Goal: Task Accomplishment & Management: Complete application form

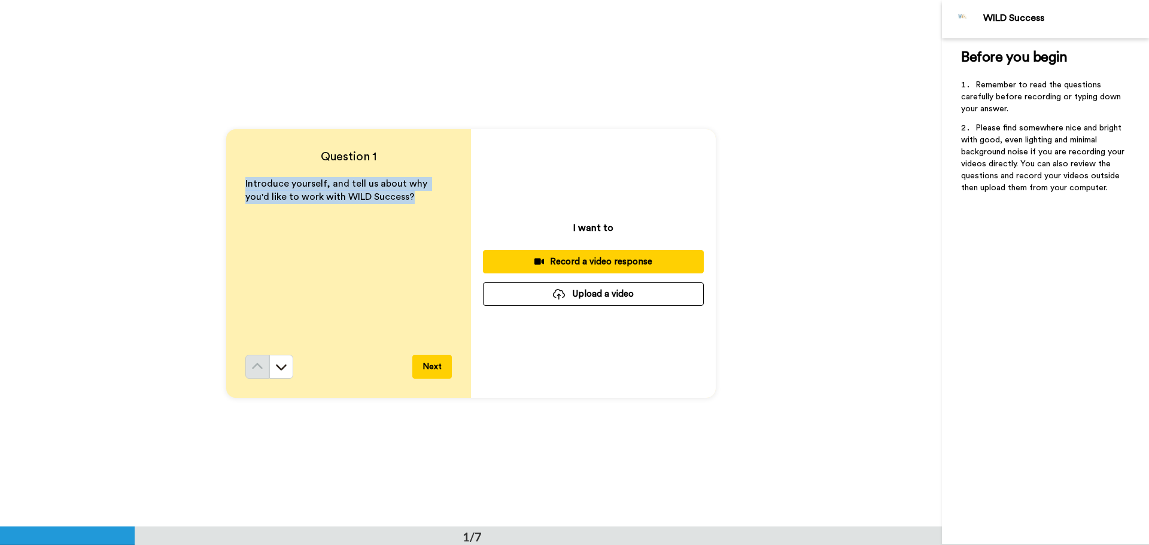
drag, startPoint x: 239, startPoint y: 180, endPoint x: 413, endPoint y: 198, distance: 175.0
click at [413, 198] on div "Question 1 Introduce yourself, and tell us about why you'd like to work with WI…" at bounding box center [348, 263] width 245 height 269
copy span "Introduce yourself, and tell us about why you'd like to work with WILD Success?"
click at [285, 372] on button at bounding box center [281, 367] width 24 height 24
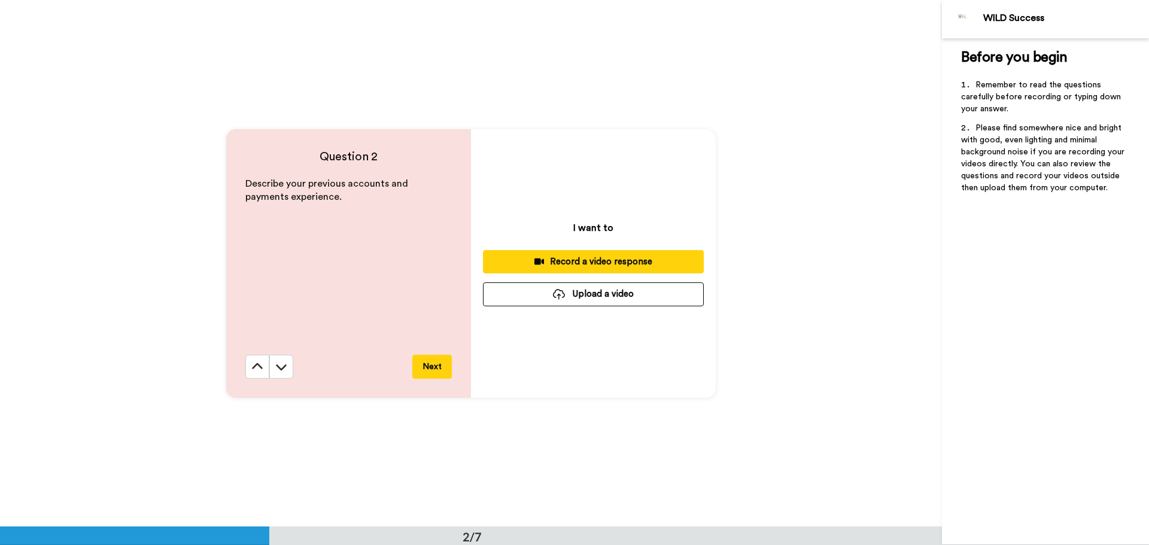
scroll to position [527, 0]
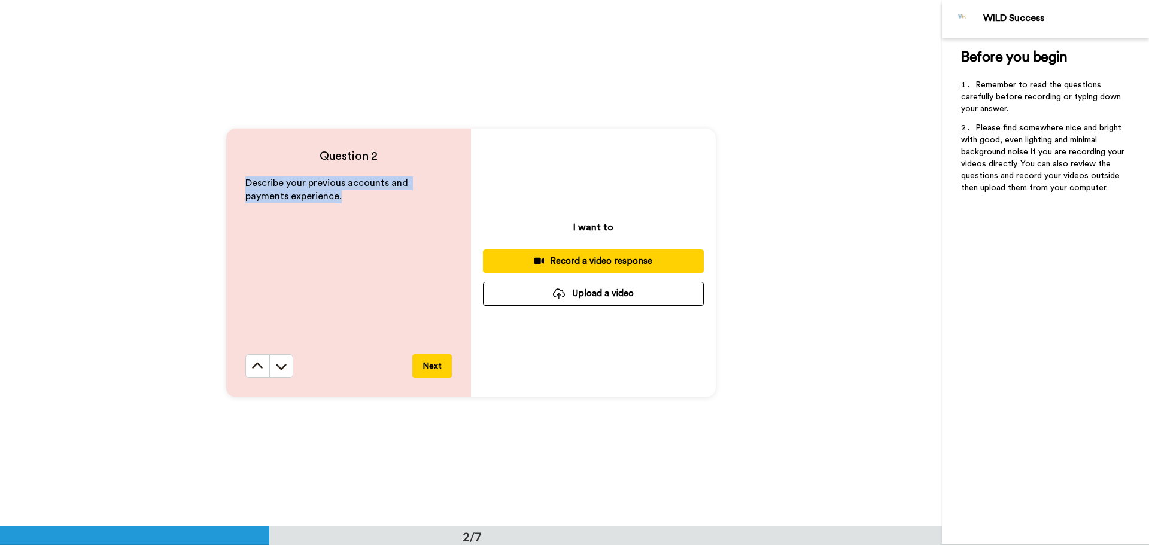
drag, startPoint x: 243, startPoint y: 182, endPoint x: 321, endPoint y: 194, distance: 79.2
click at [321, 194] on p "Describe your previous accounts and payments experience." at bounding box center [348, 190] width 206 height 28
copy span "Describe your previous accounts and payments experience."
click at [277, 360] on icon at bounding box center [281, 366] width 12 height 12
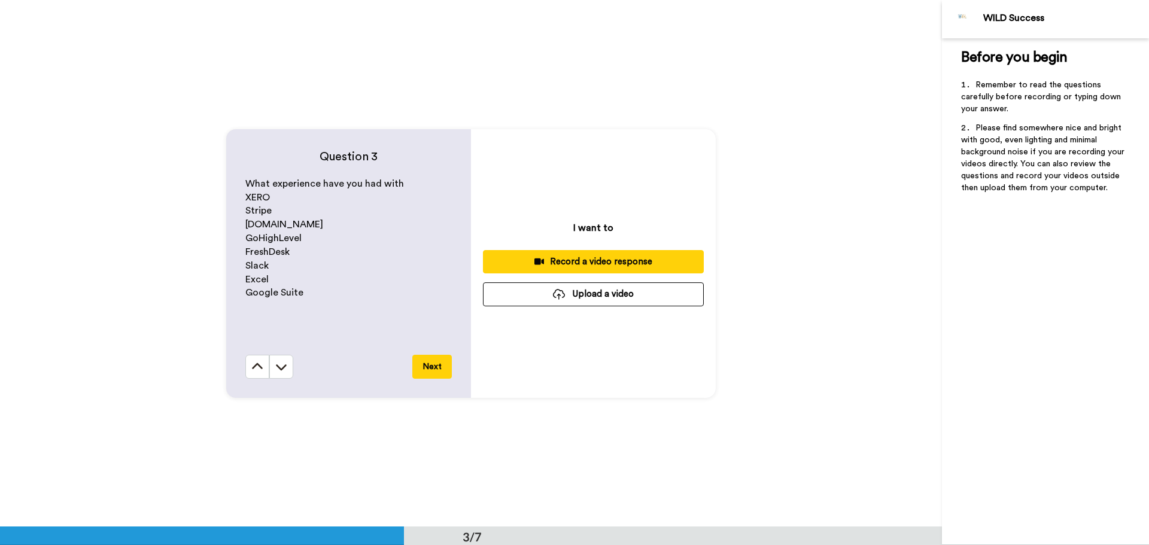
scroll to position [1054, 0]
drag, startPoint x: 241, startPoint y: 209, endPoint x: 308, endPoint y: 217, distance: 68.1
click at [308, 217] on div "Question 3 What experience have you had with XERO Stripe [DOMAIN_NAME] GoHighLe…" at bounding box center [348, 263] width 245 height 269
copy span "Stripe"
click at [285, 370] on button at bounding box center [281, 366] width 24 height 24
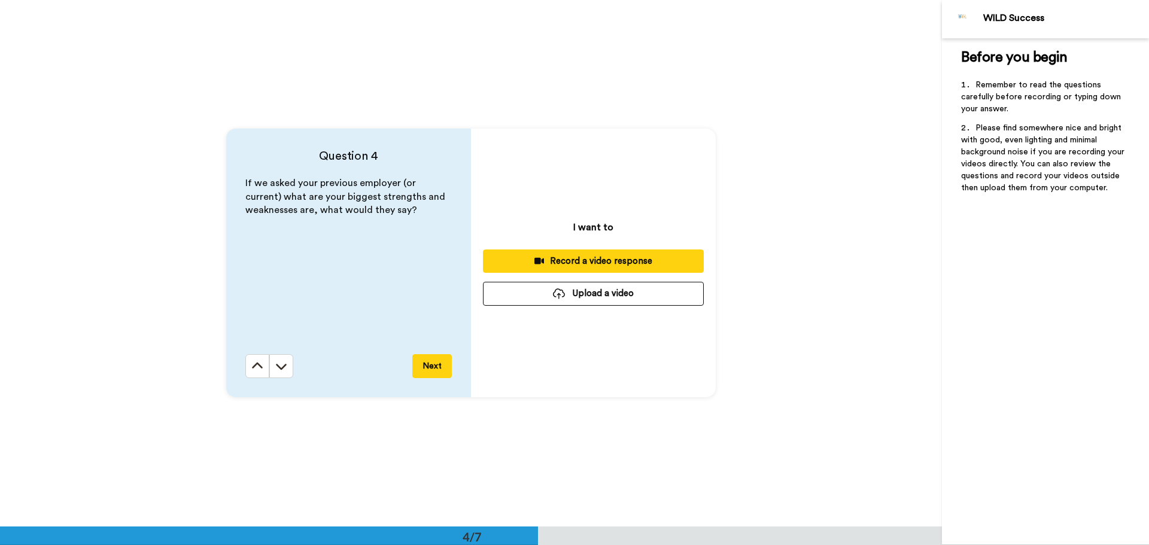
scroll to position [1580, 0]
click at [285, 370] on button at bounding box center [281, 366] width 24 height 24
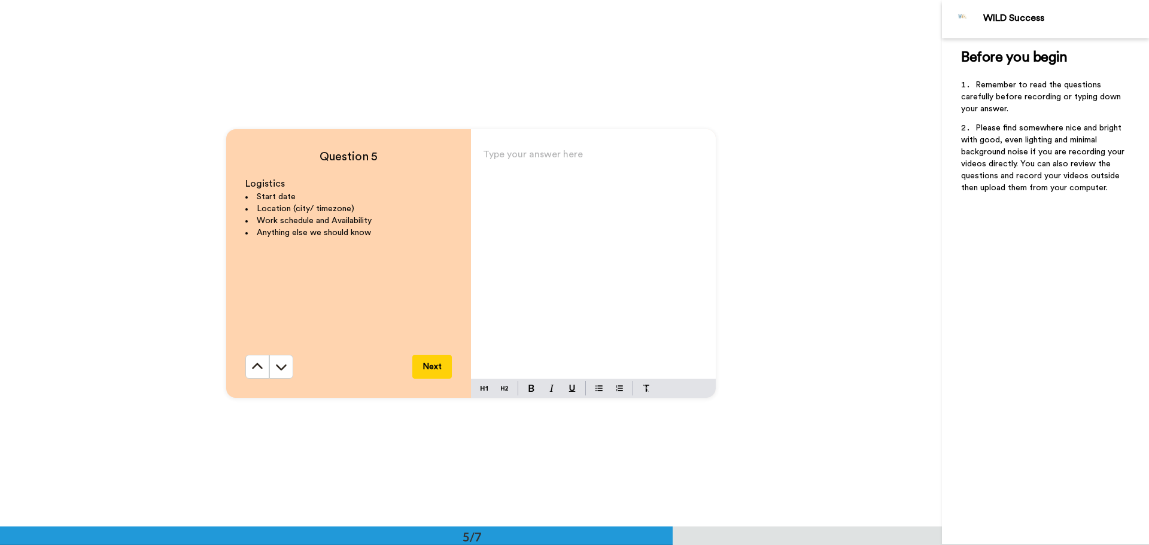
scroll to position [2107, 0]
click at [271, 363] on button at bounding box center [281, 366] width 24 height 24
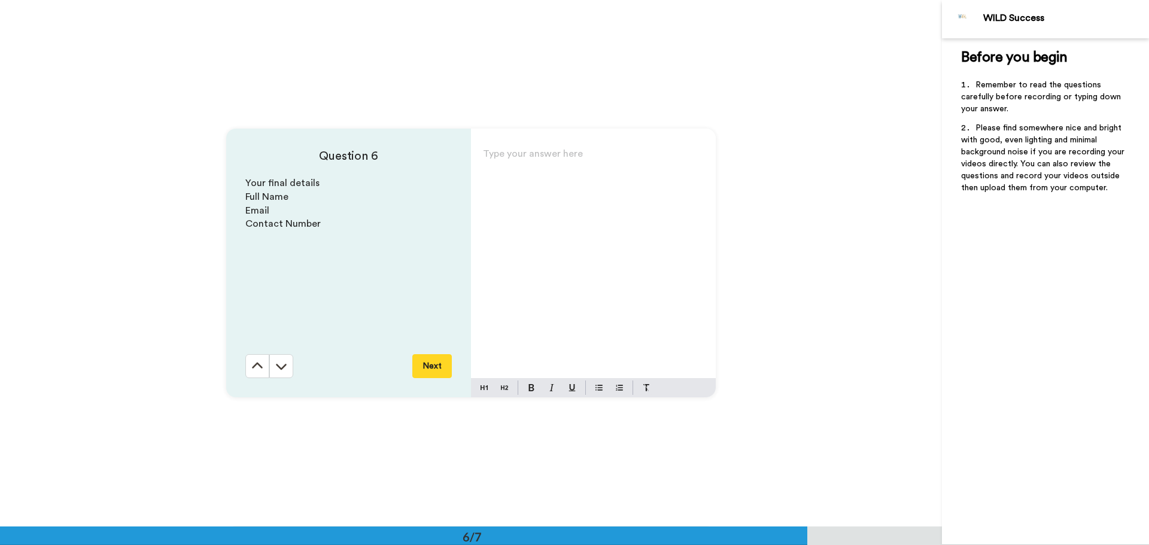
scroll to position [2633, 0]
click at [284, 364] on icon at bounding box center [281, 366] width 12 height 12
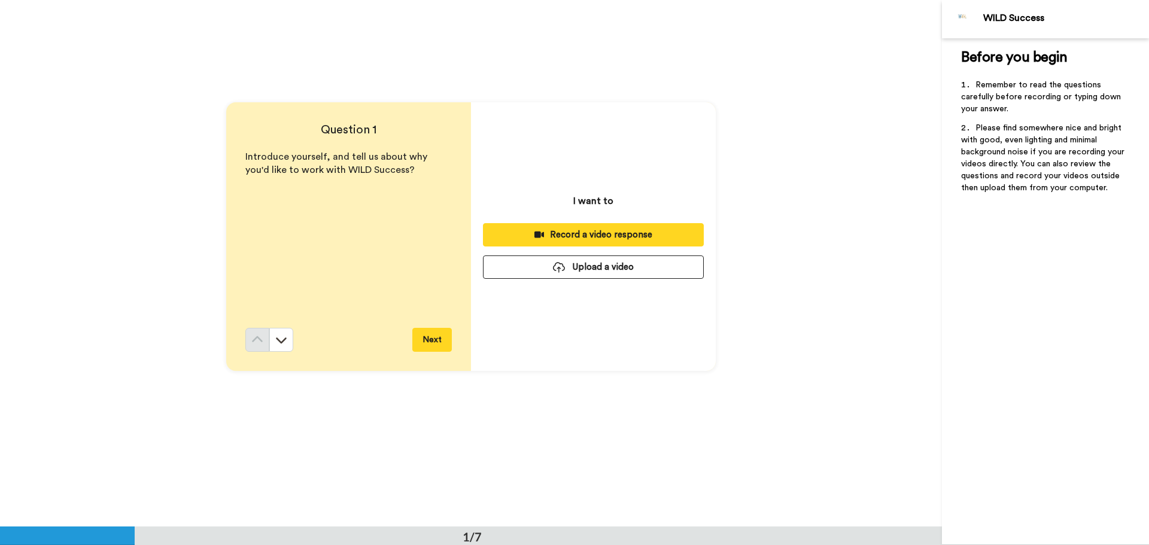
scroll to position [0, 0]
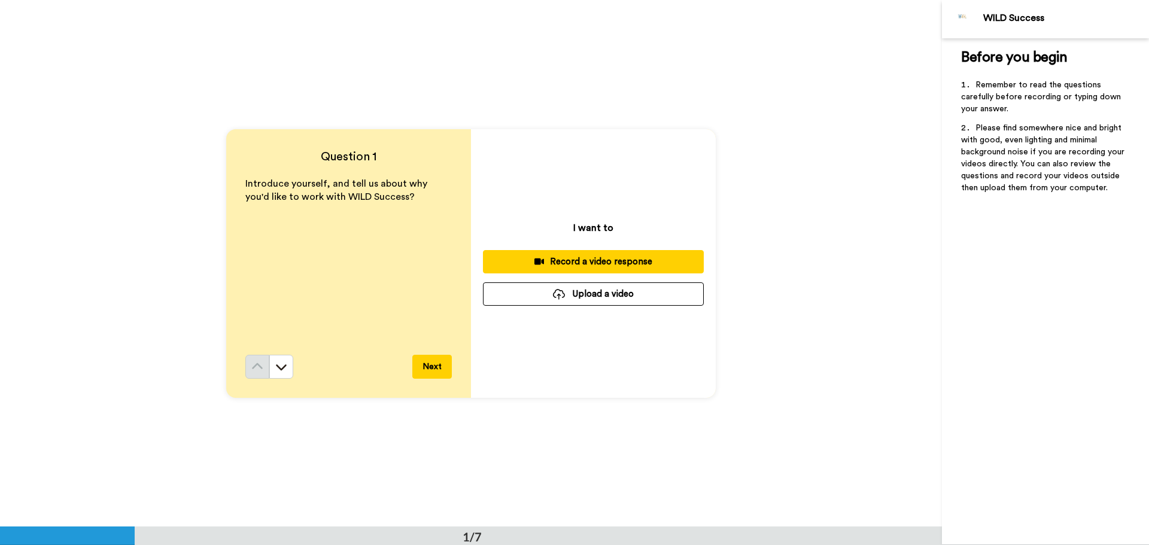
click at [358, 321] on div "Introduce yourself, and tell us about why you'd like to work with WILD Success?" at bounding box center [348, 266] width 206 height 178
click at [625, 259] on div "Record a video response" at bounding box center [593, 261] width 202 height 13
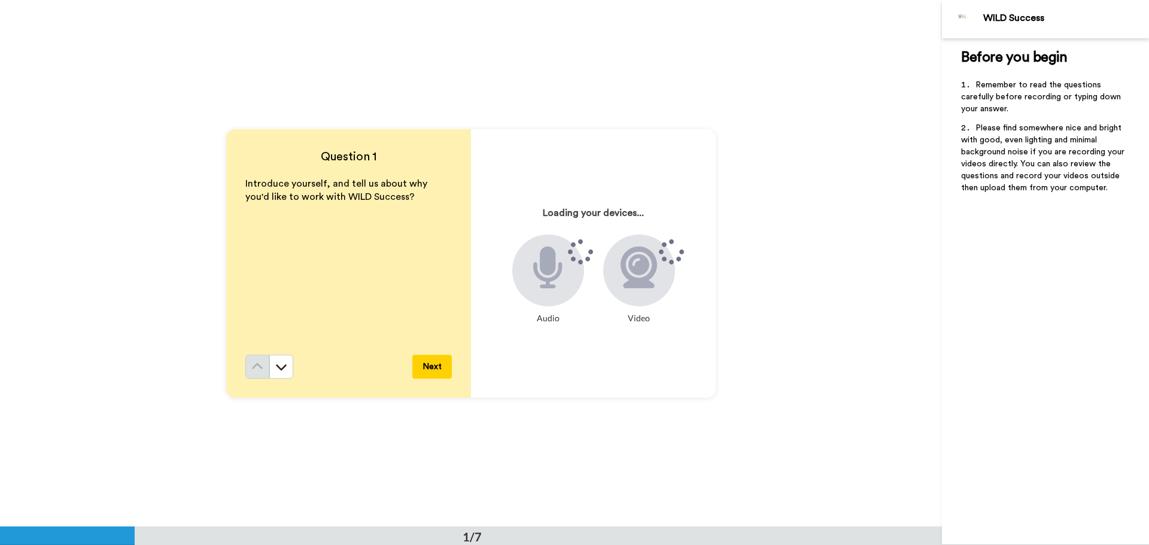
click at [563, 287] on div at bounding box center [548, 271] width 72 height 72
drag, startPoint x: 630, startPoint y: 277, endPoint x: 676, endPoint y: 251, distance: 52.8
click at [675, 251] on div at bounding box center [639, 271] width 72 height 72
click at [676, 251] on icon at bounding box center [671, 251] width 25 height 25
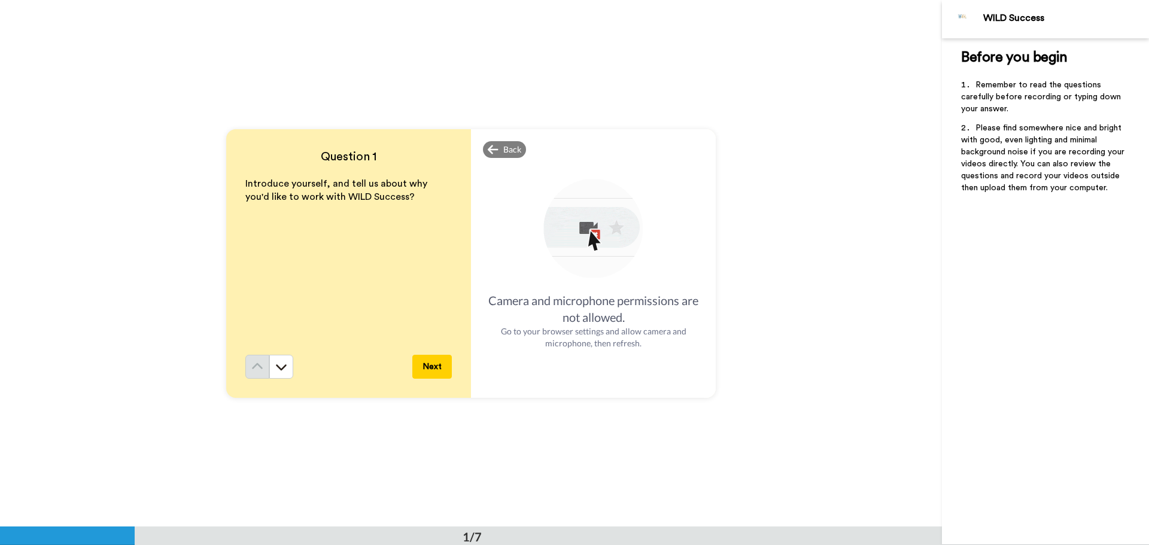
click at [583, 237] on img at bounding box center [593, 229] width 105 height 105
click at [432, 374] on button "Next" at bounding box center [431, 367] width 39 height 24
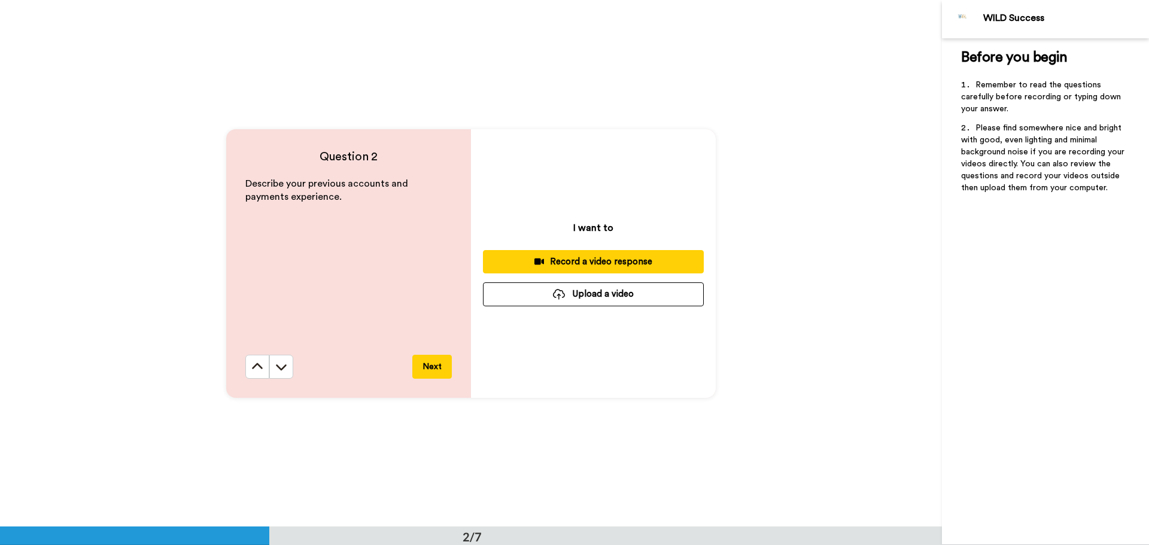
scroll to position [527, 0]
click at [258, 363] on icon at bounding box center [257, 366] width 12 height 12
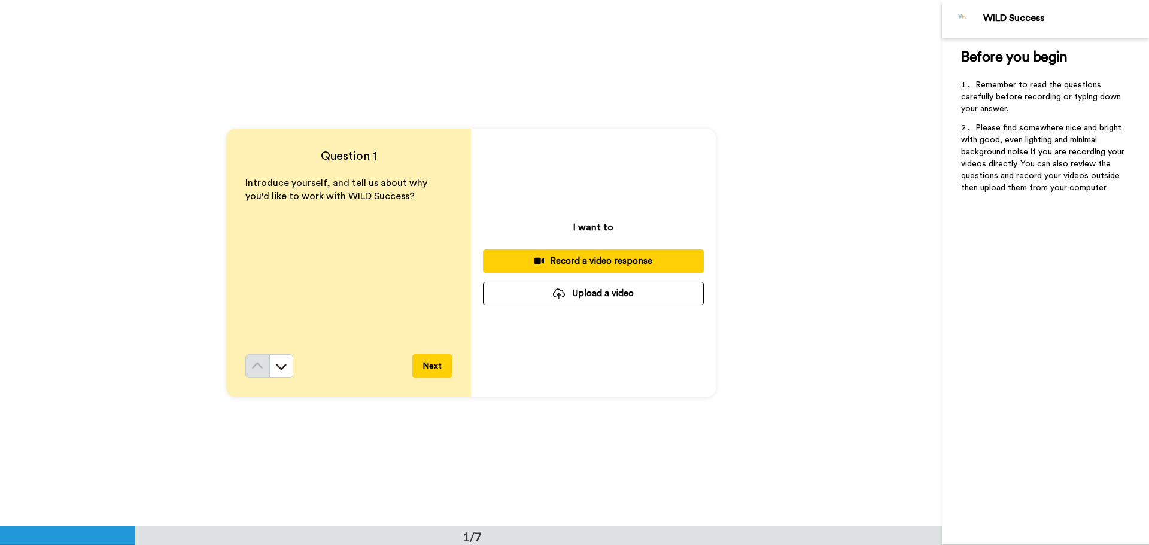
scroll to position [0, 0]
click at [558, 289] on div at bounding box center [559, 294] width 12 height 11
click at [278, 373] on icon at bounding box center [281, 367] width 12 height 12
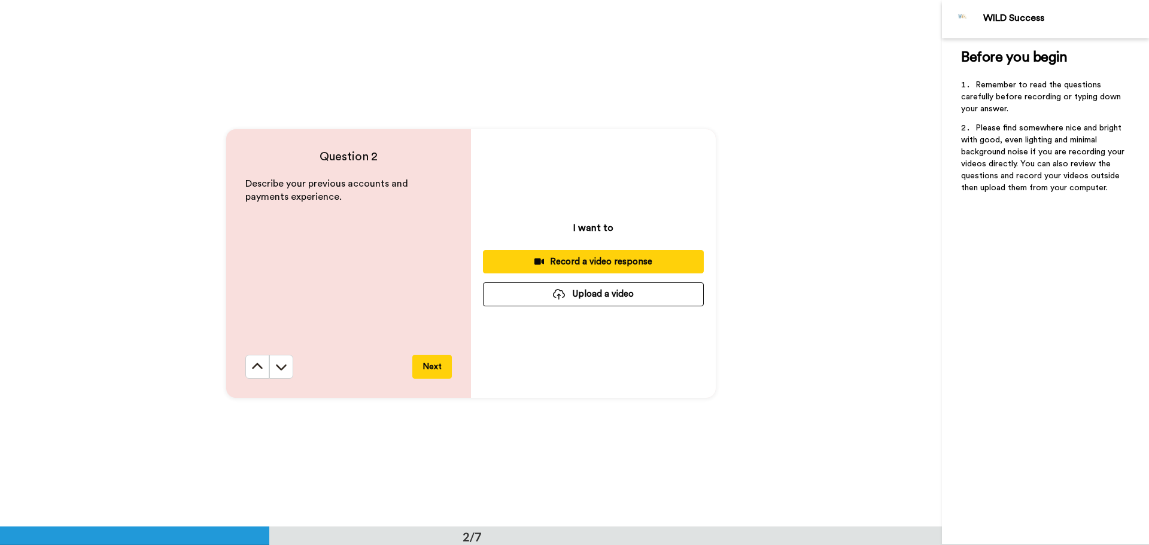
scroll to position [527, 0]
click at [261, 365] on button at bounding box center [257, 366] width 24 height 24
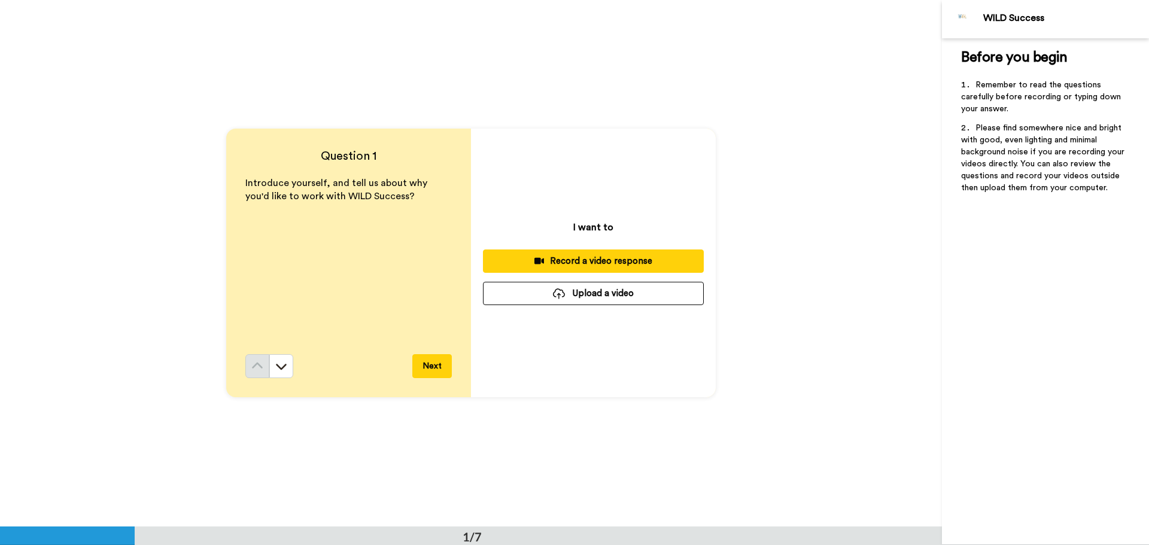
scroll to position [0, 0]
click at [550, 269] on button "Record a video response" at bounding box center [593, 261] width 221 height 23
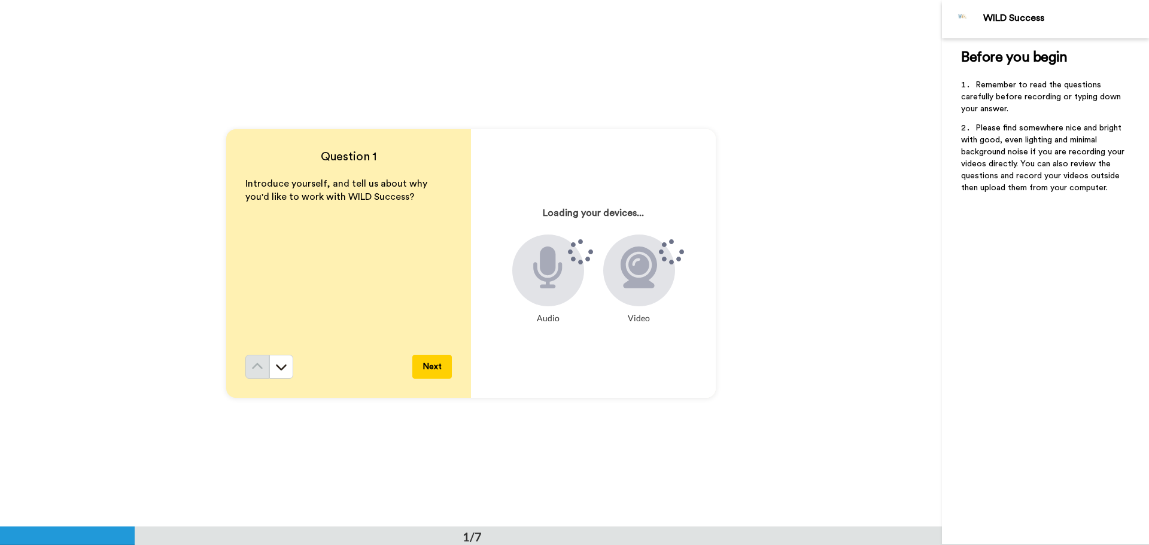
click at [529, 293] on div at bounding box center [548, 271] width 72 height 72
drag, startPoint x: 1094, startPoint y: 4, endPoint x: 805, endPoint y: 105, distance: 305.6
click at [805, 105] on div "Question 1 Introduce yourself, and tell us about why you'd like to work with WI…" at bounding box center [471, 263] width 942 height 526
click at [530, 241] on div at bounding box center [548, 271] width 72 height 72
click at [654, 279] on icon at bounding box center [638, 267] width 36 height 42
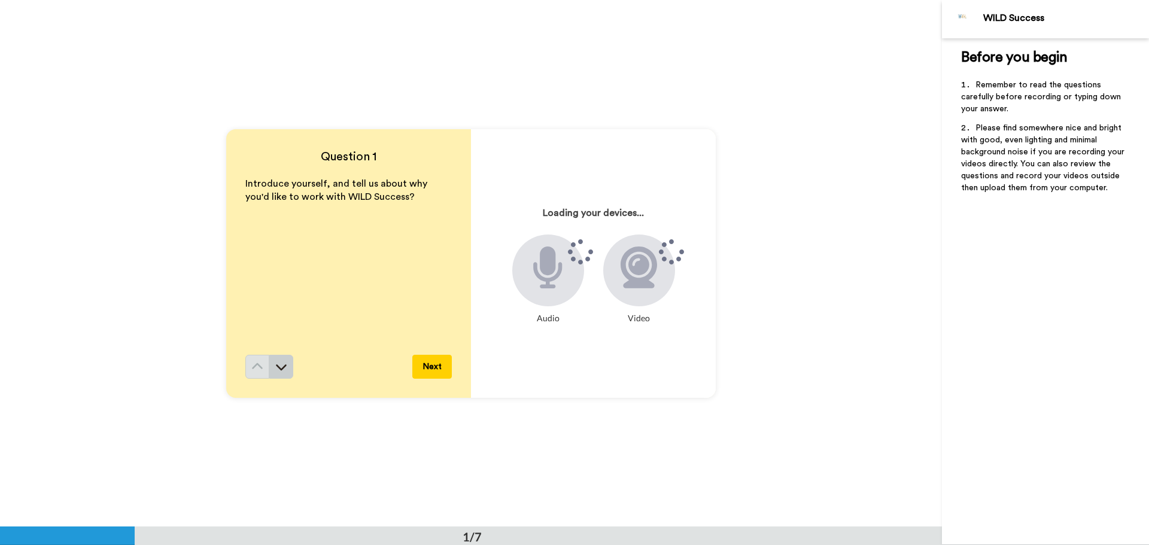
click at [283, 377] on button at bounding box center [281, 367] width 24 height 24
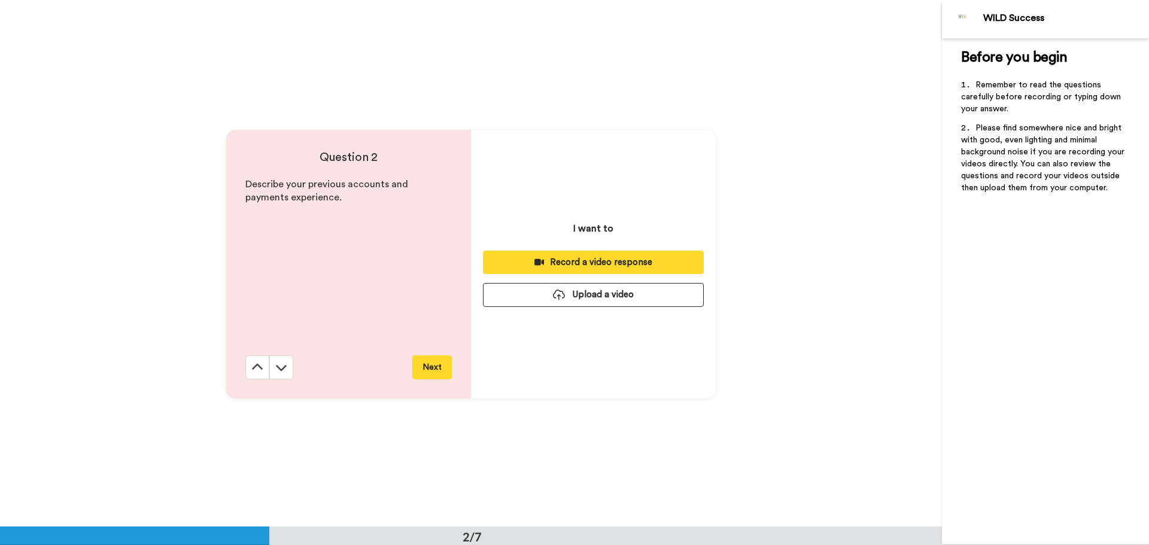
scroll to position [527, 0]
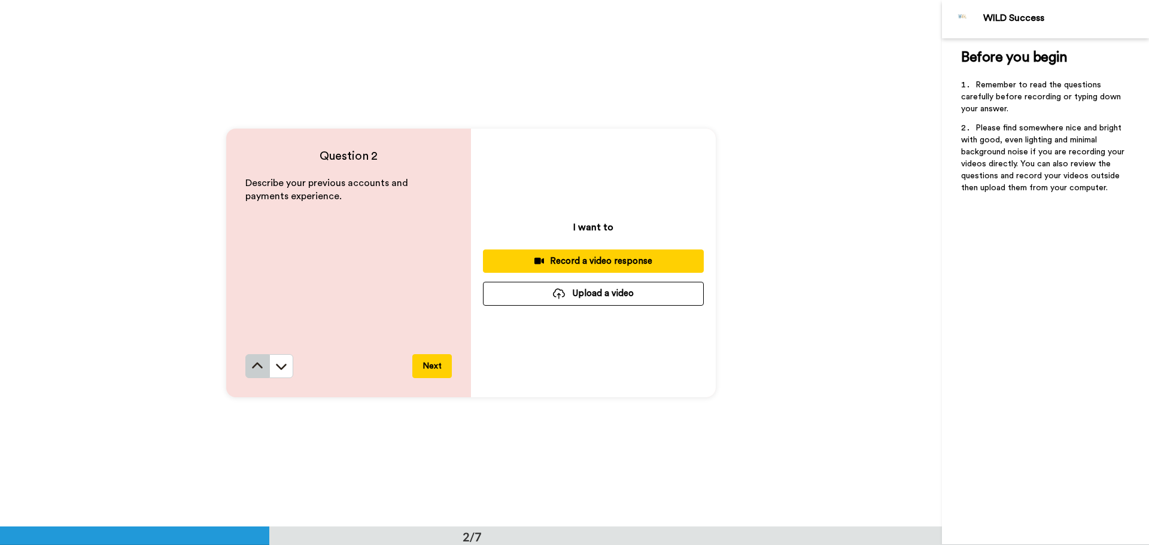
click at [261, 372] on button at bounding box center [257, 366] width 24 height 24
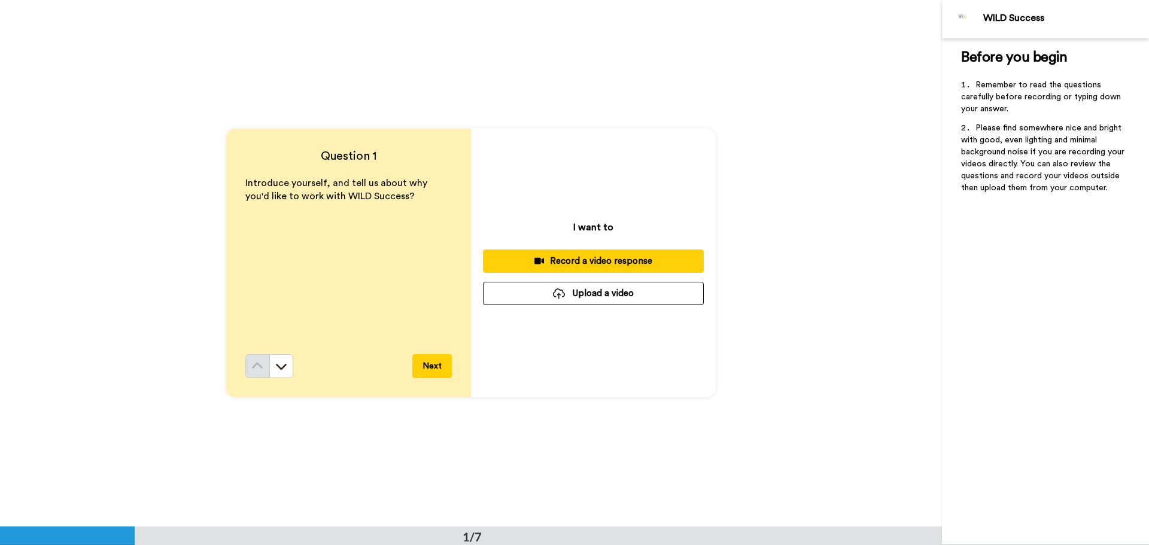
scroll to position [0, 0]
click at [541, 258] on icon at bounding box center [539, 261] width 10 height 9
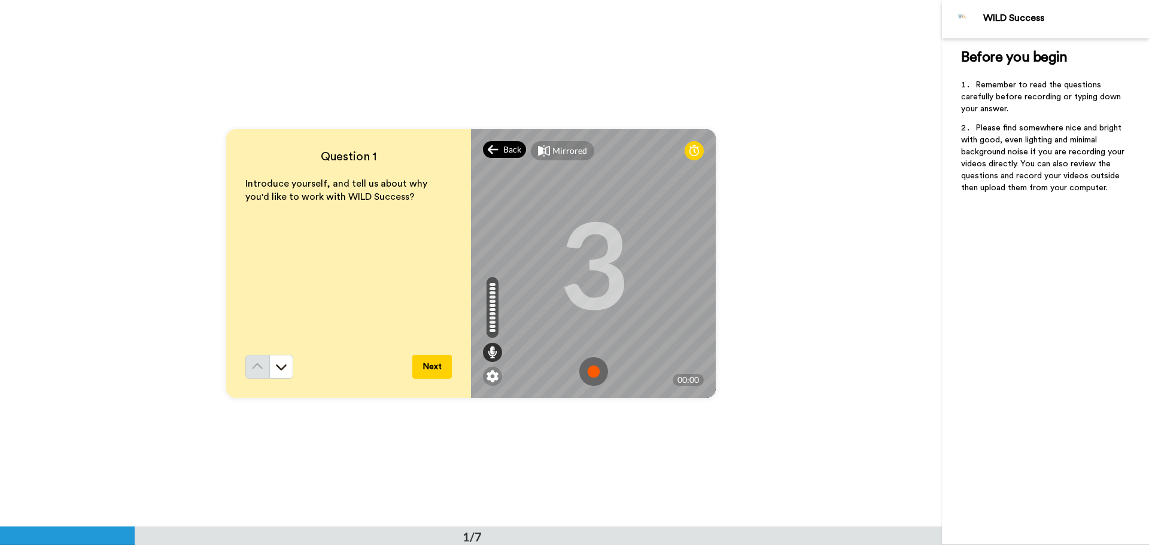
click at [508, 148] on span "Back" at bounding box center [512, 150] width 18 height 12
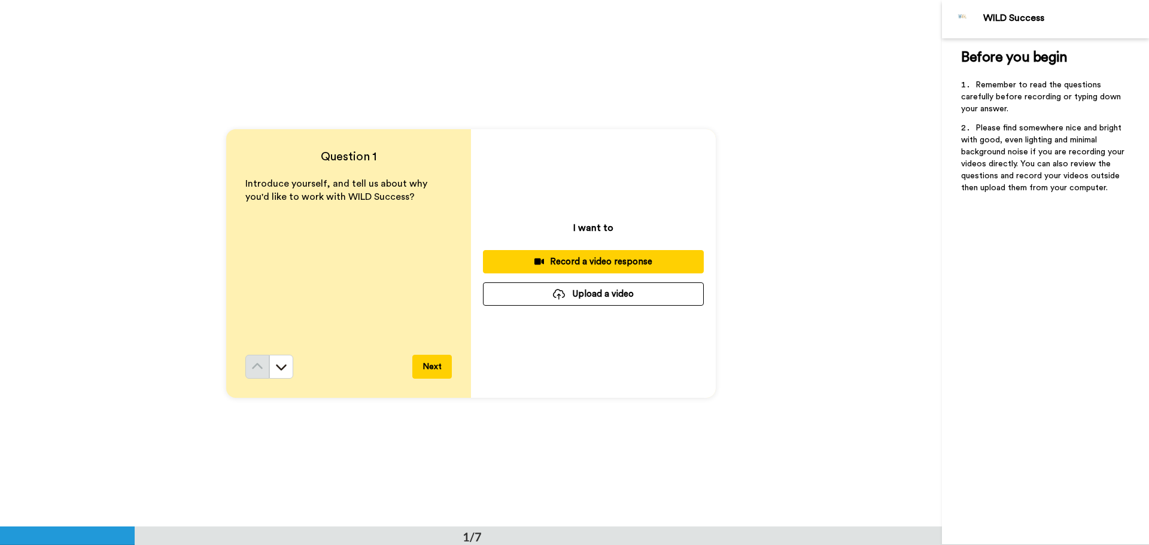
click at [431, 367] on button "Next" at bounding box center [431, 367] width 39 height 24
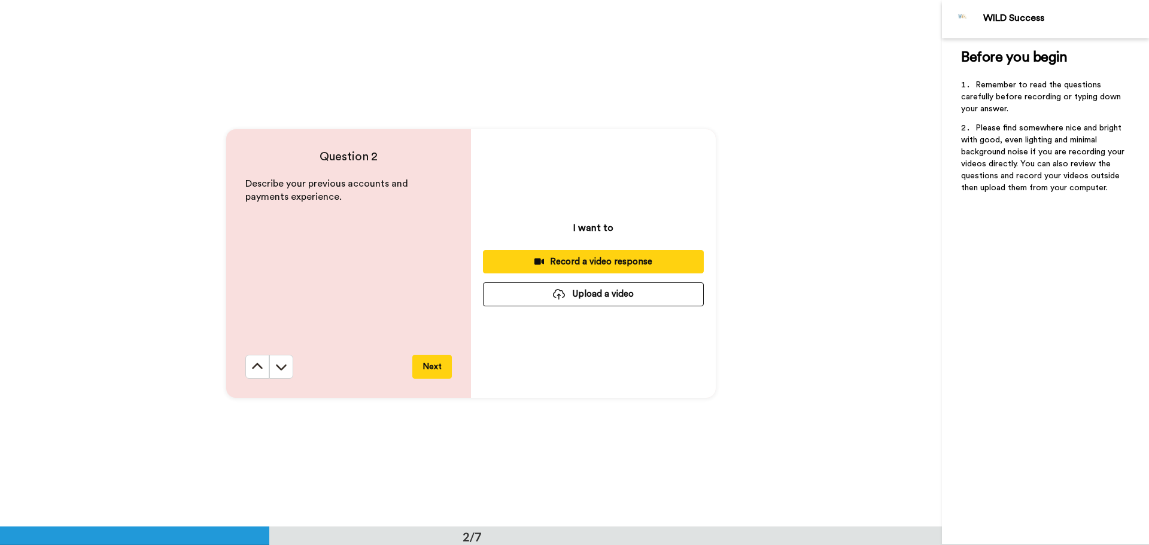
scroll to position [527, 0]
click at [257, 366] on icon at bounding box center [257, 366] width 11 height 6
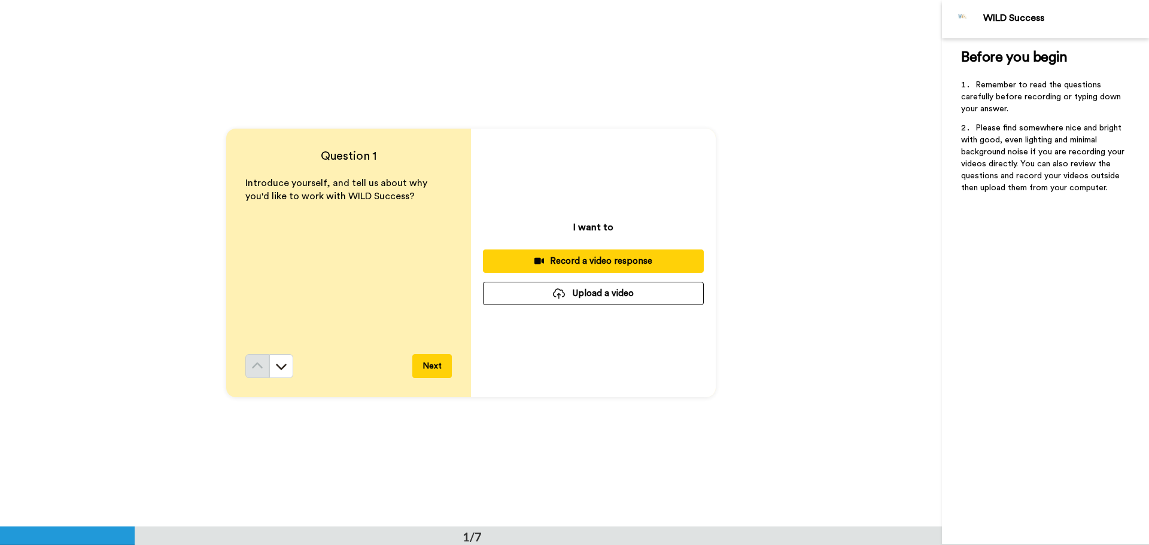
scroll to position [0, 0]
click at [566, 260] on div "Record a video response" at bounding box center [593, 261] width 202 height 13
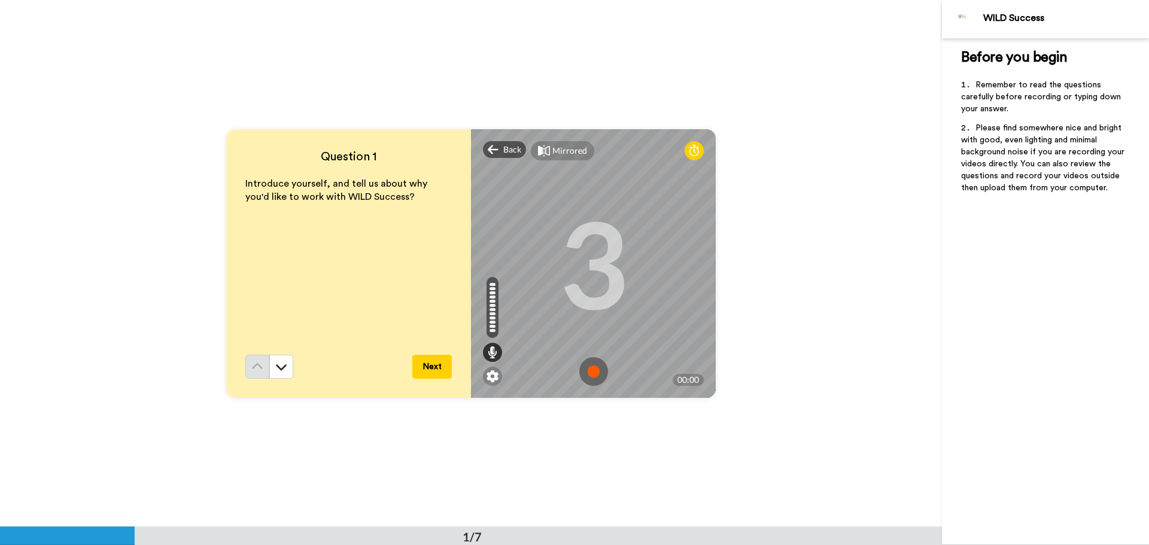
click at [592, 373] on img at bounding box center [593, 371] width 29 height 29
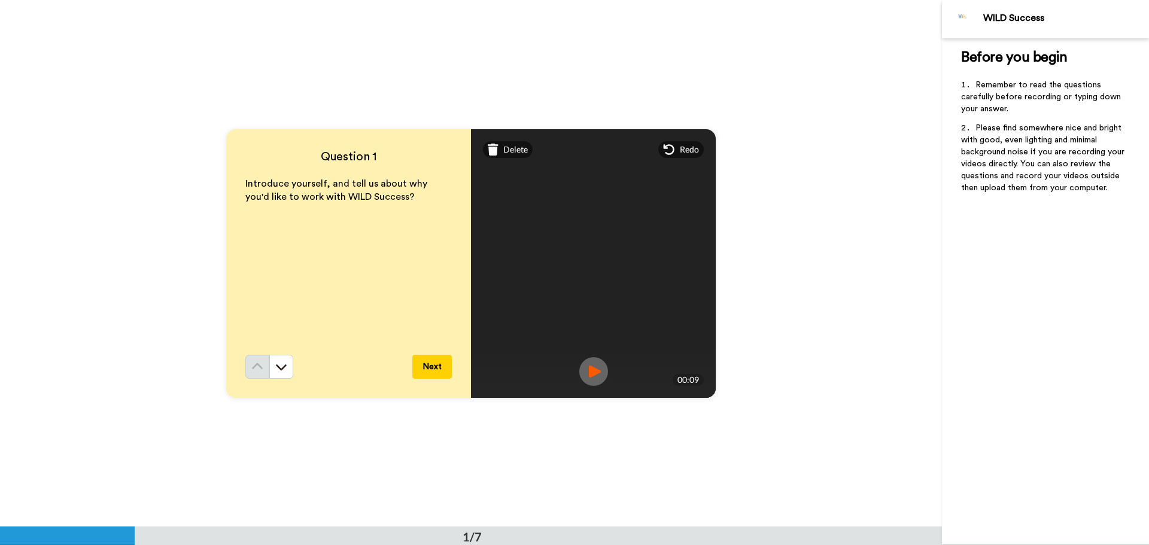
click at [589, 374] on img at bounding box center [593, 371] width 29 height 29
click at [516, 150] on span "Delete" at bounding box center [515, 150] width 25 height 12
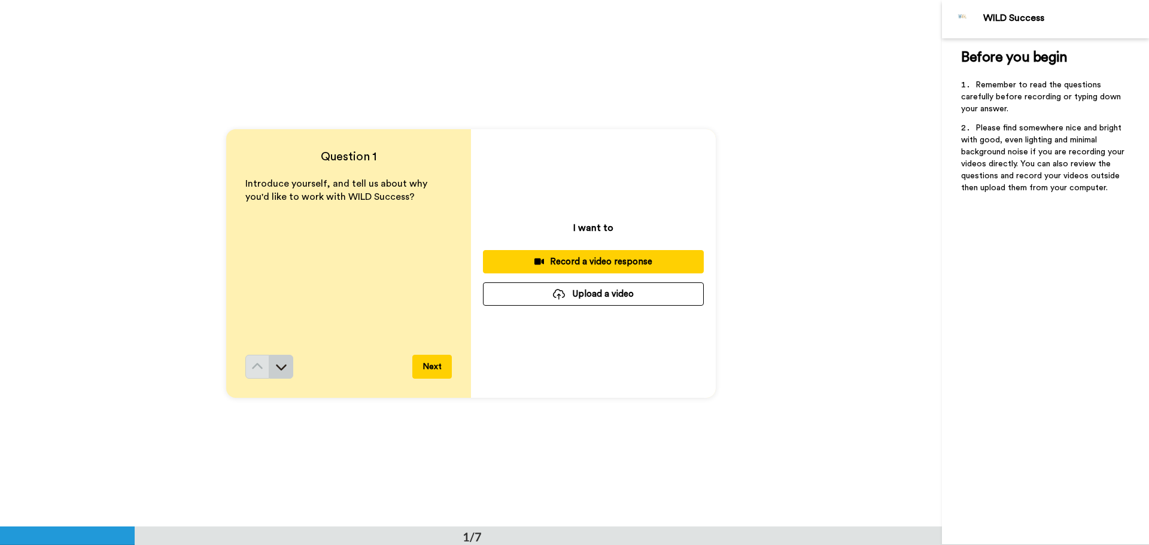
click at [284, 369] on icon at bounding box center [281, 367] width 12 height 12
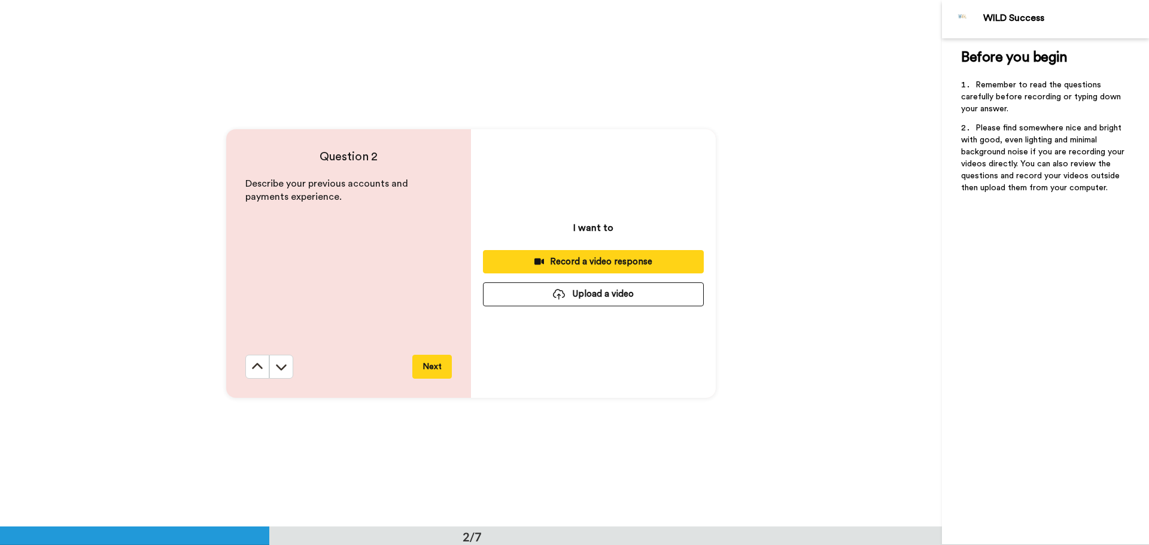
scroll to position [527, 0]
click at [256, 360] on icon at bounding box center [257, 366] width 12 height 12
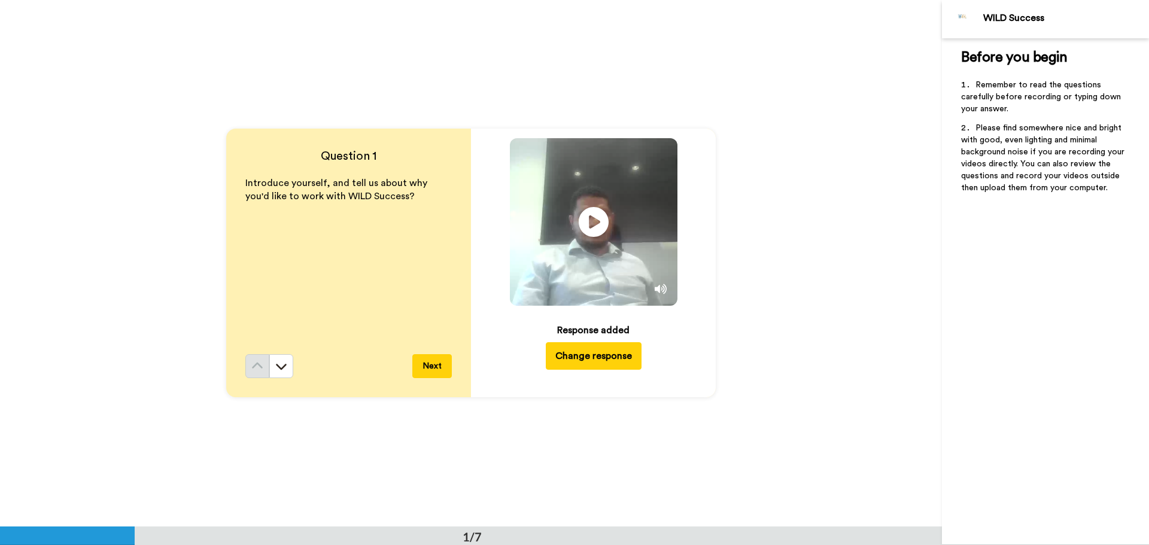
scroll to position [0, 0]
click at [596, 357] on button "Change response" at bounding box center [594, 357] width 96 height 28
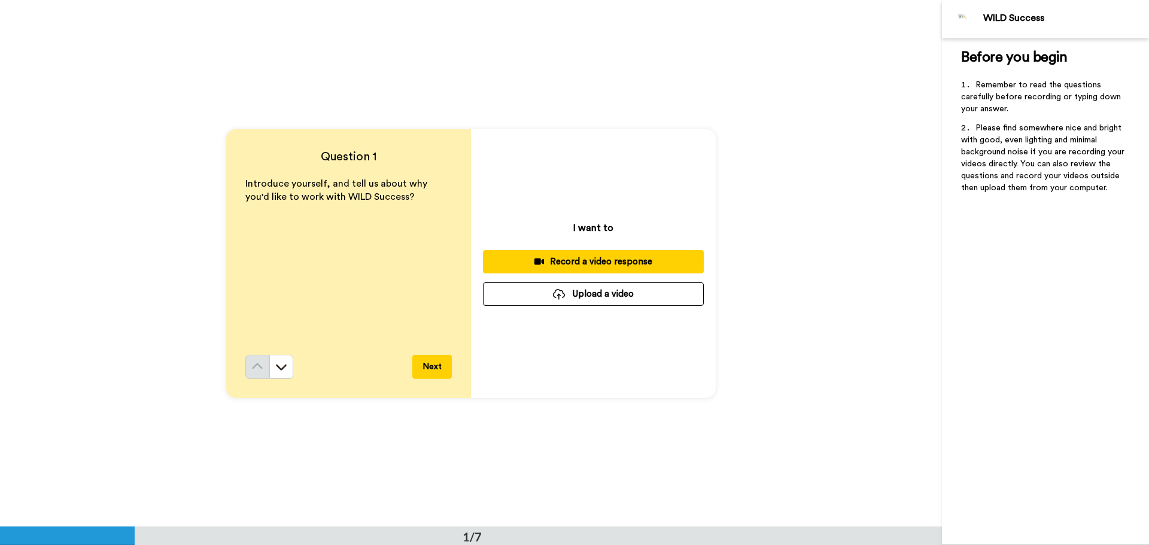
drag, startPoint x: 620, startPoint y: 418, endPoint x: 621, endPoint y: 406, distance: 11.4
click at [620, 418] on div "Question 1 Introduce yourself, and tell us about why you'd like to work with WI…" at bounding box center [471, 263] width 942 height 526
click at [279, 373] on icon at bounding box center [281, 367] width 12 height 12
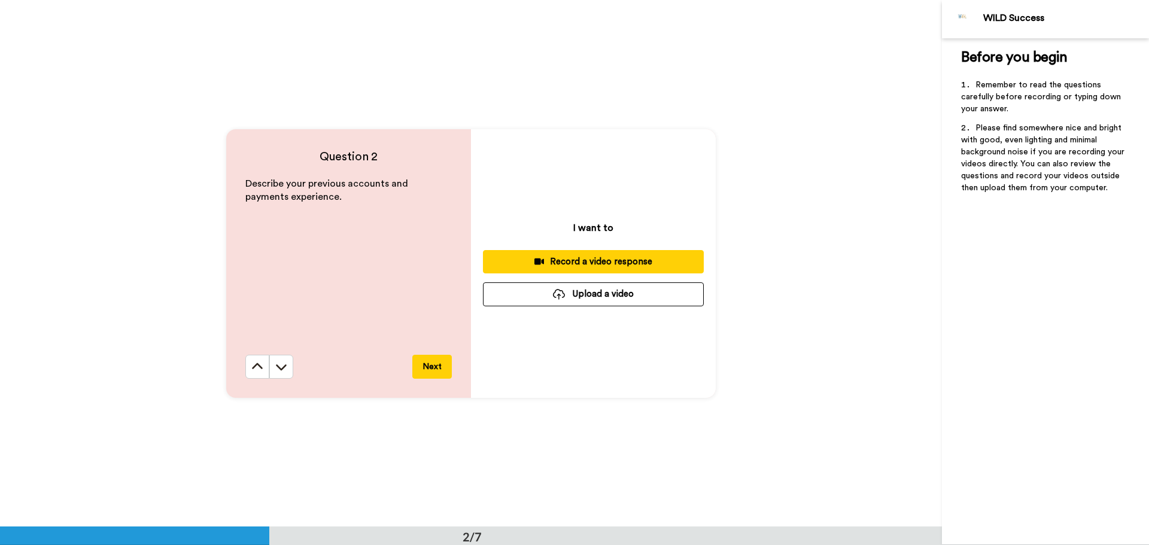
scroll to position [527, 0]
click at [279, 373] on button at bounding box center [281, 366] width 24 height 24
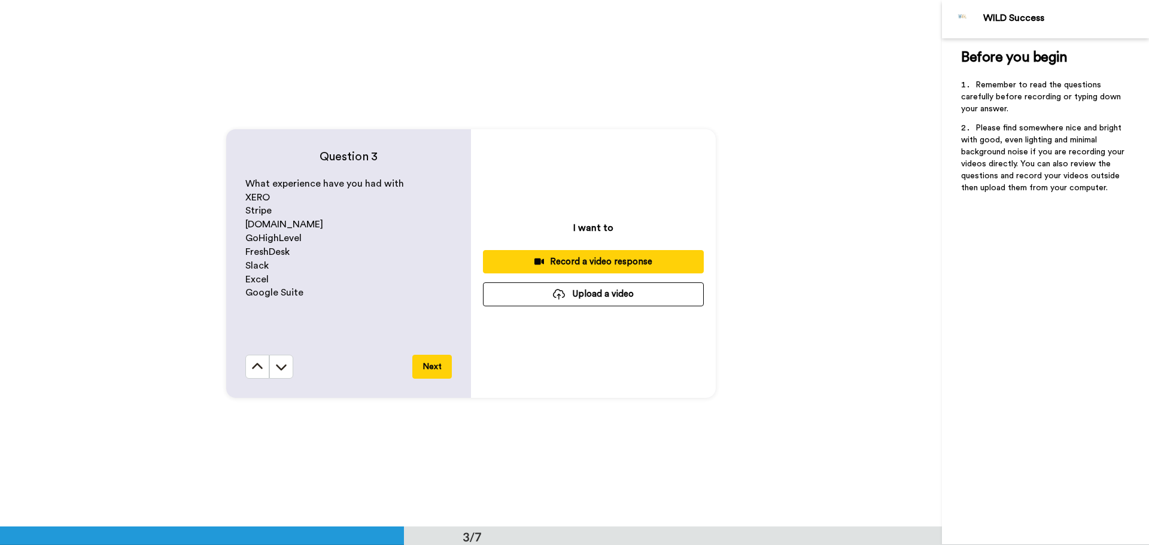
scroll to position [1054, 0]
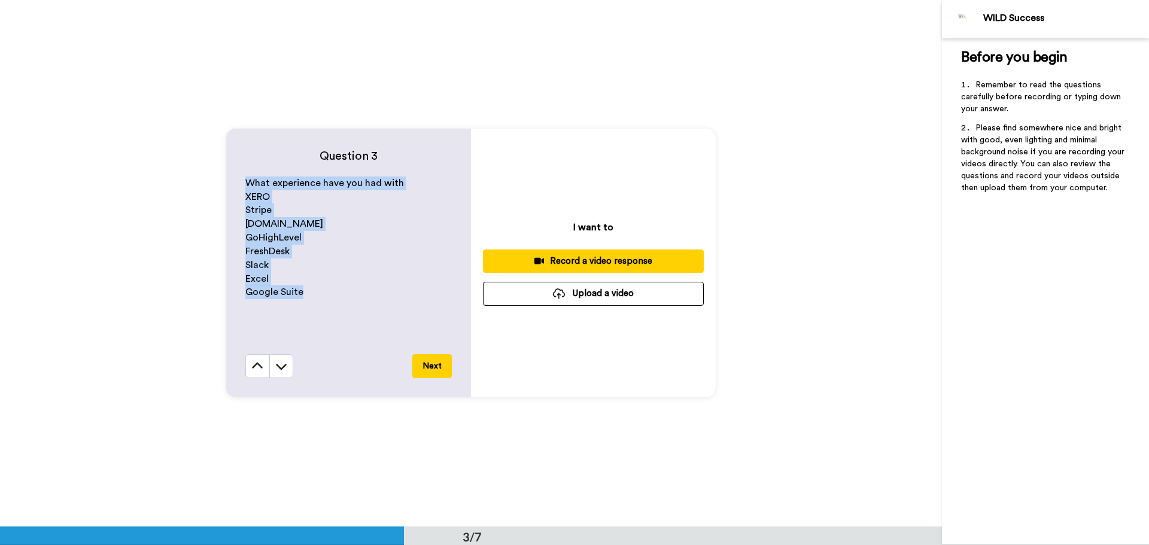
drag, startPoint x: 246, startPoint y: 181, endPoint x: 322, endPoint y: 294, distance: 136.2
click at [322, 294] on div "What experience have you had with XERO Stripe [DOMAIN_NAME] GoHighLevel FreshDe…" at bounding box center [348, 265] width 206 height 178
copy div "What experience have you had with XERO Stripe [DOMAIN_NAME] GoHighLevel FreshDe…"
click at [376, 281] on p "Excel" at bounding box center [348, 279] width 206 height 14
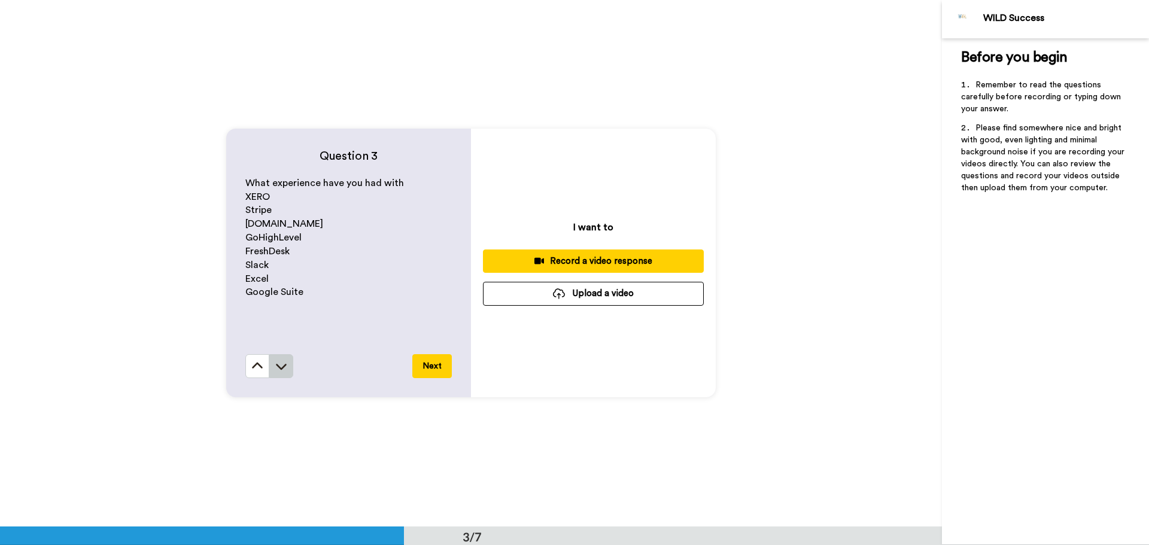
click at [281, 372] on icon at bounding box center [281, 366] width 12 height 12
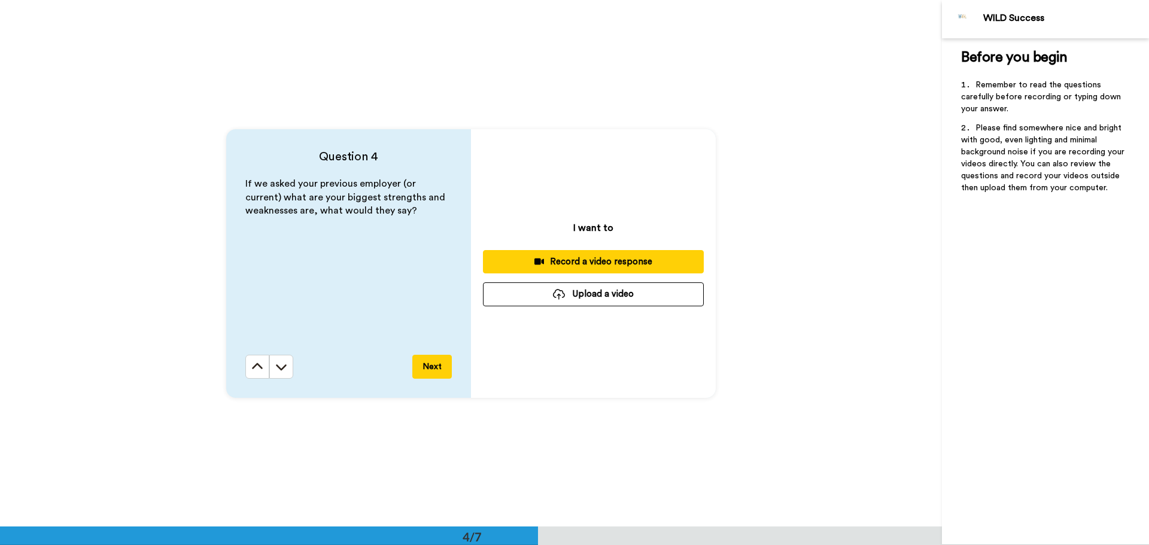
scroll to position [1580, 0]
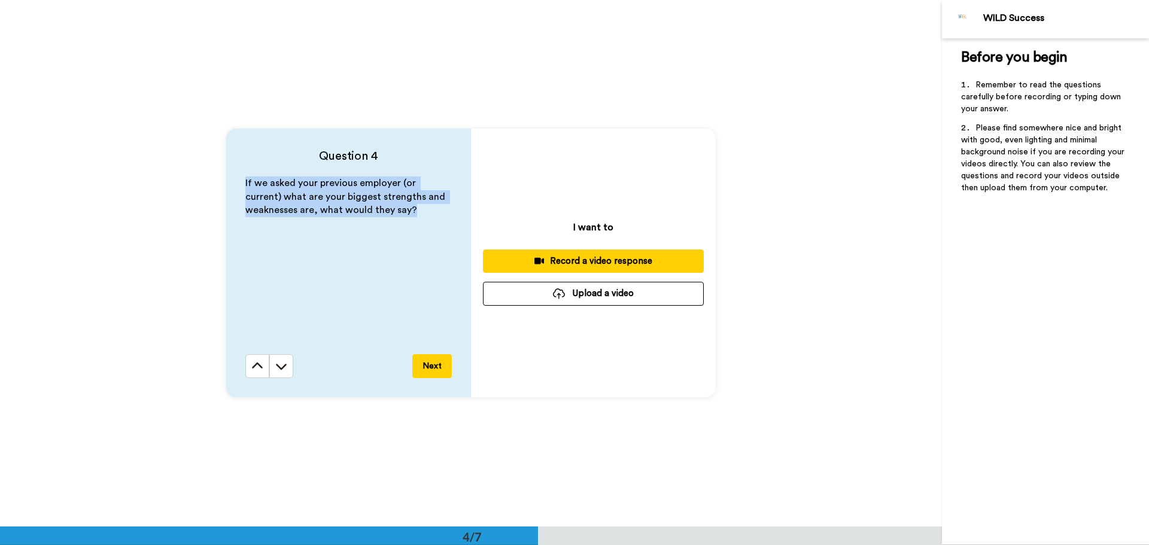
drag, startPoint x: 241, startPoint y: 184, endPoint x: 428, endPoint y: 226, distance: 192.0
click at [428, 229] on div "Question 4 If we asked your previous employer (or current) what are your bigges…" at bounding box center [348, 263] width 245 height 269
copy span "If we asked your previous employer (or current) what are your biggest strengths…"
click at [279, 367] on icon at bounding box center [281, 366] width 12 height 12
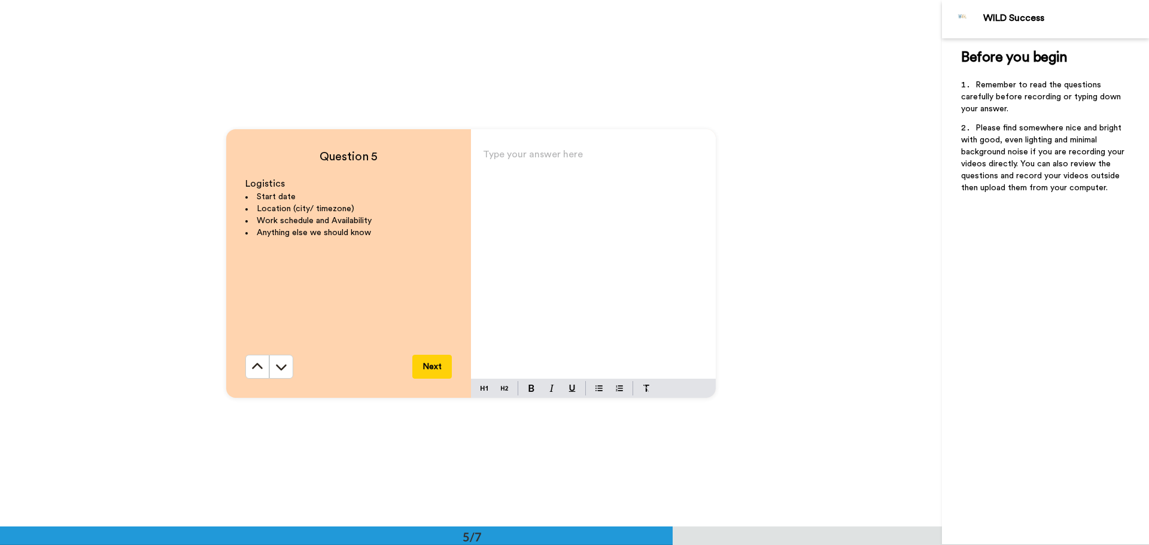
scroll to position [2107, 0]
drag, startPoint x: 253, startPoint y: 184, endPoint x: 392, endPoint y: 238, distance: 149.7
click at [392, 238] on div "Logistics Start date Location (city/ timezone) Work schedule and Availability A…" at bounding box center [348, 265] width 206 height 178
copy div "ogistics Start date Location (city/ timezone) Work schedule and Availability An…"
click at [281, 365] on icon at bounding box center [281, 366] width 12 height 12
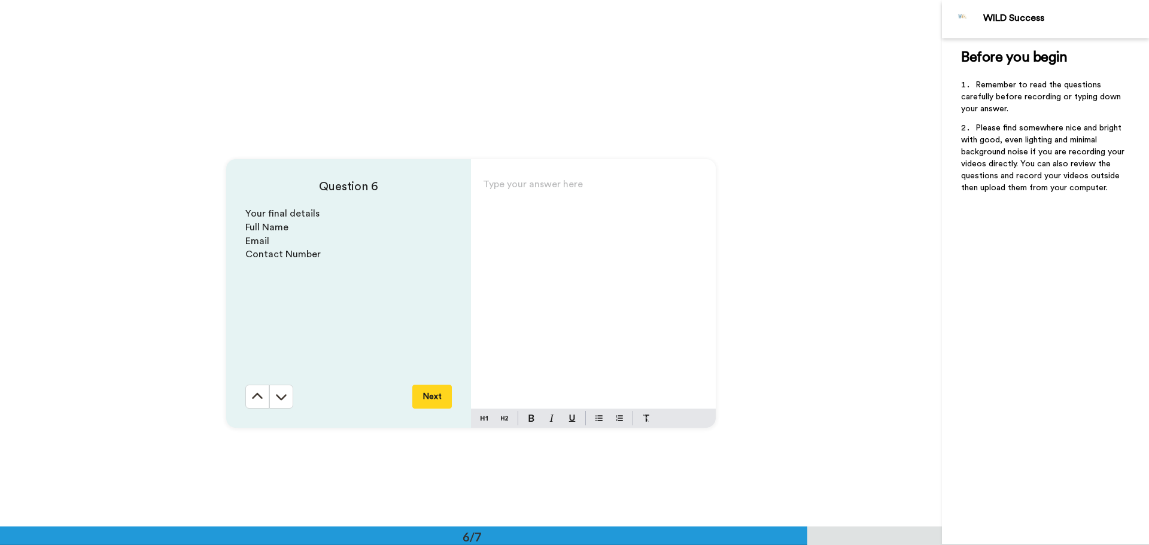
scroll to position [2633, 0]
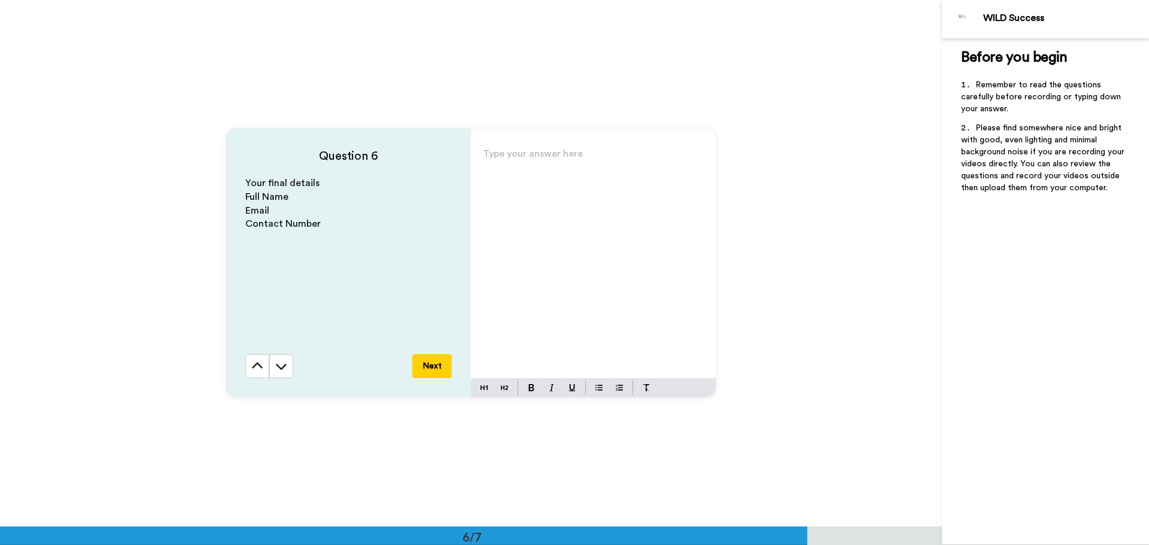
click at [281, 365] on icon at bounding box center [281, 366] width 12 height 12
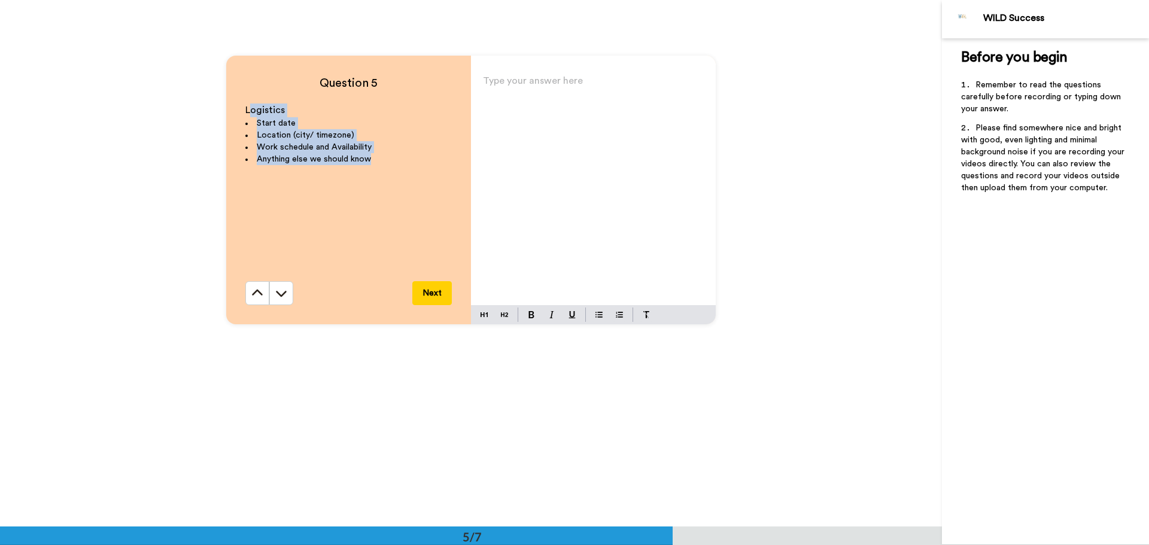
scroll to position [2196, 0]
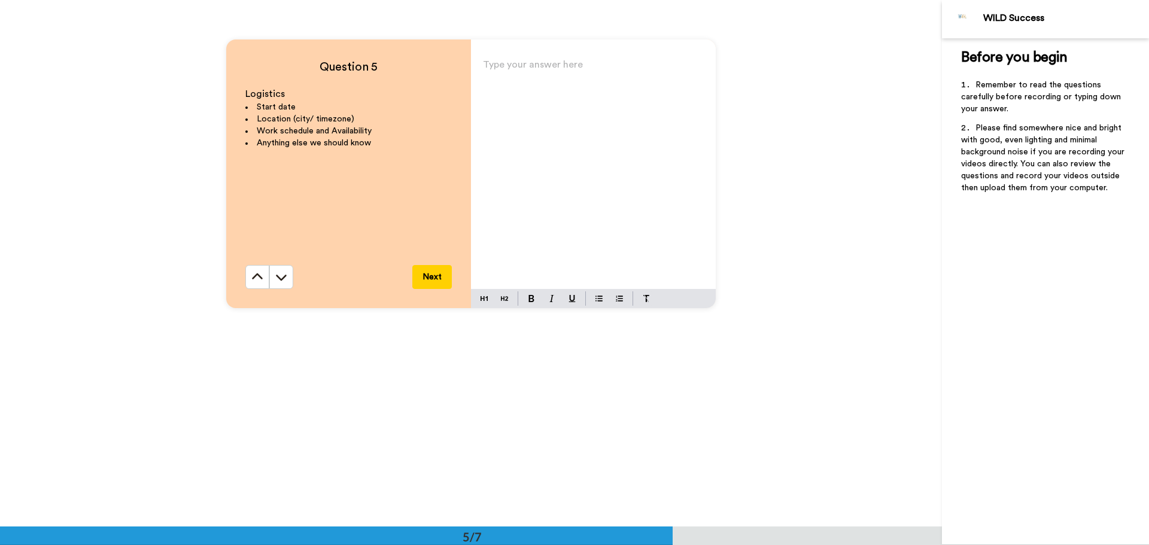
click at [544, 142] on div "Type your answer here ﻿" at bounding box center [593, 172] width 245 height 233
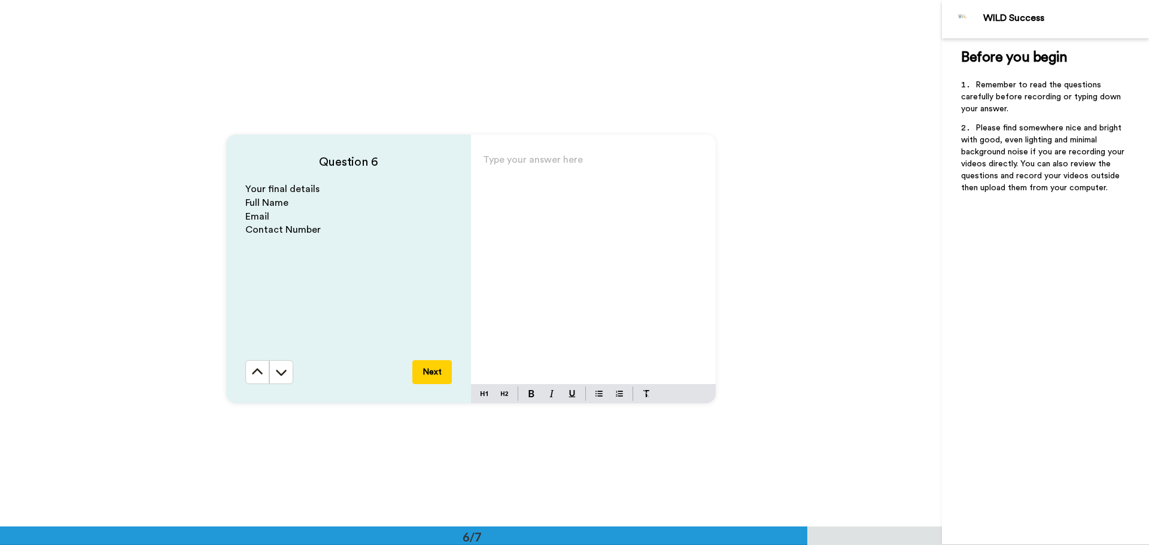
scroll to position [2626, 0]
click at [513, 226] on div "Type your answer here ﻿" at bounding box center [593, 268] width 245 height 233
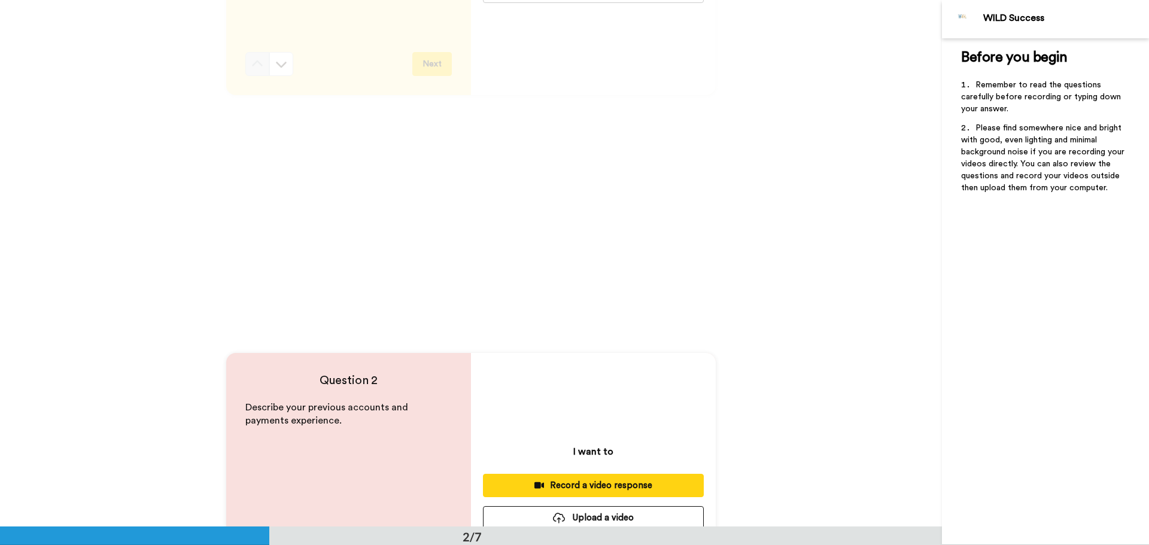
scroll to position [0, 0]
